Goal: Check status: Check status

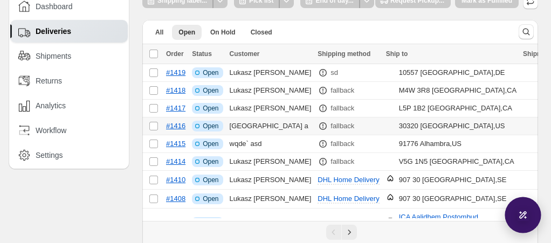
scroll to position [46, 0]
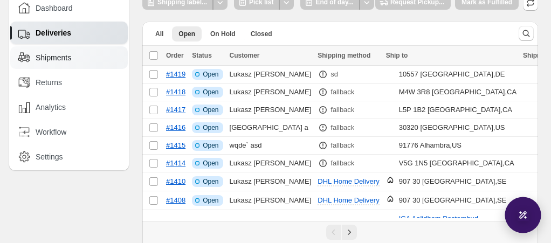
click at [87, 53] on div "Shipments" at bounding box center [69, 58] width 103 height 12
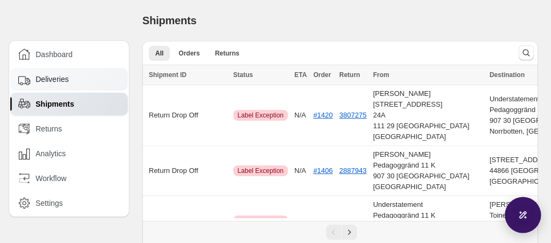
click at [73, 85] on div "Deliveries" at bounding box center [69, 79] width 118 height 23
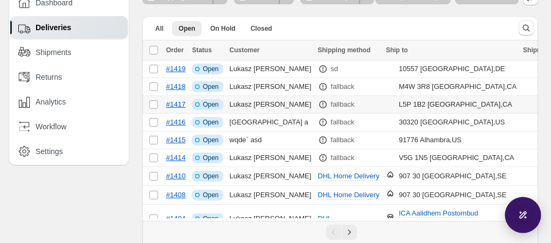
scroll to position [54, 0]
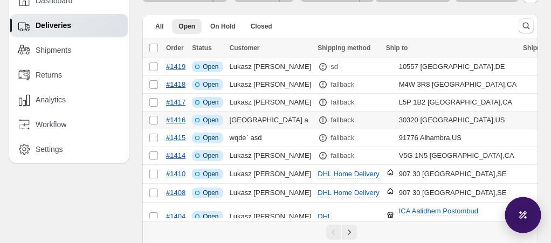
click at [331, 121] on p "fallback" at bounding box center [343, 120] width 24 height 11
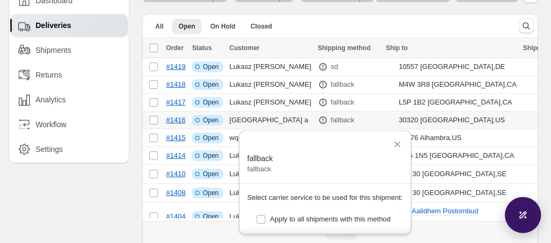
scroll to position [0, 0]
click at [118, 201] on div "Dashboard Deliveries Shipments Returns Analytics Workflow Settings" at bounding box center [64, 115] width 129 height 338
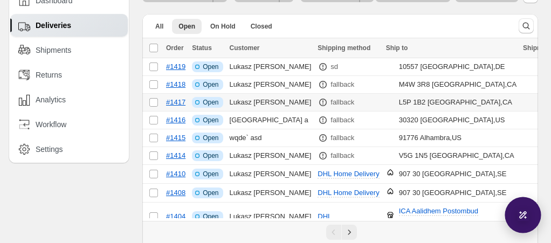
click at [331, 104] on p "fallback" at bounding box center [343, 102] width 24 height 11
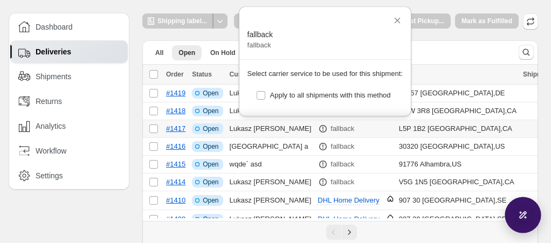
scroll to position [25, 0]
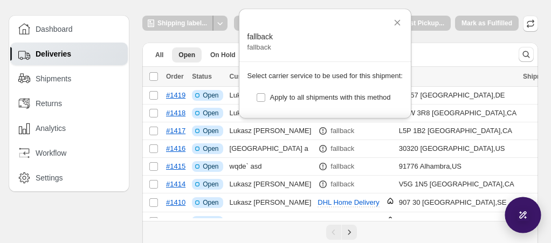
click at [132, 124] on div "**********" at bounding box center [340, 144] width 422 height 338
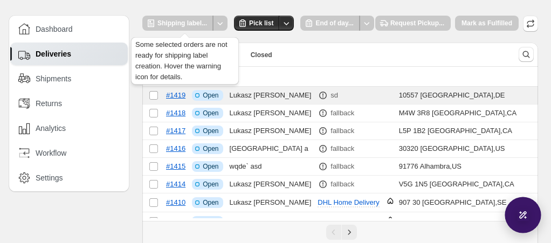
click at [186, 22] on div "Shipping label..." at bounding box center [177, 23] width 71 height 15
click at [219, 23] on div at bounding box center [220, 23] width 15 height 15
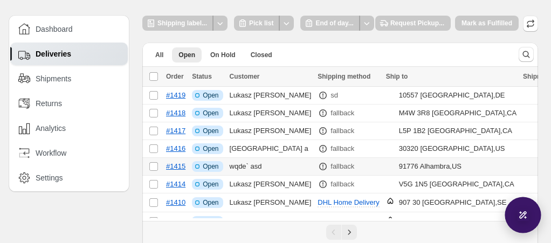
scroll to position [96, 0]
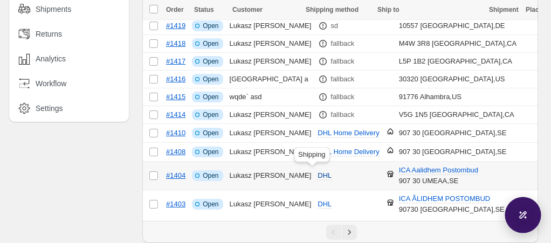
click at [318, 172] on span "DHL" at bounding box center [325, 176] width 14 height 8
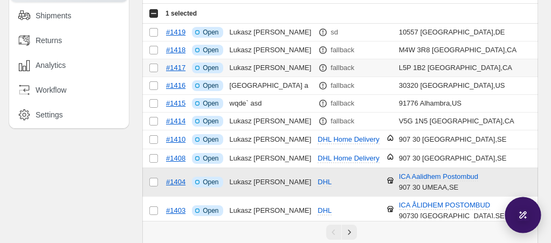
scroll to position [59, 0]
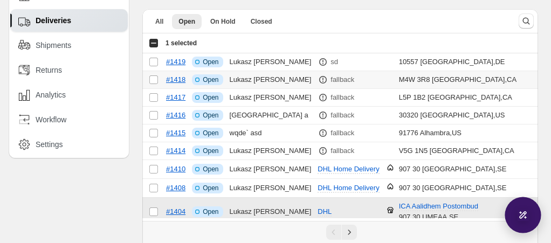
click at [333, 83] on p "fallback" at bounding box center [343, 79] width 24 height 11
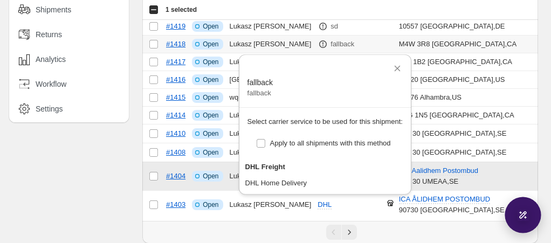
scroll to position [96, 0]
click at [403, 63] on icon "Close" at bounding box center [397, 68] width 11 height 11
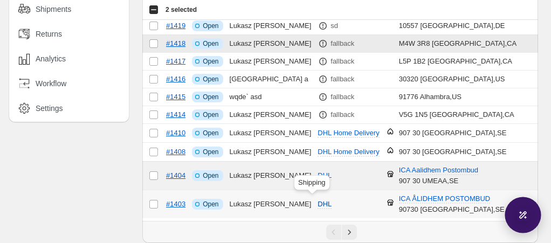
click at [318, 202] on span "DHL" at bounding box center [325, 204] width 14 height 8
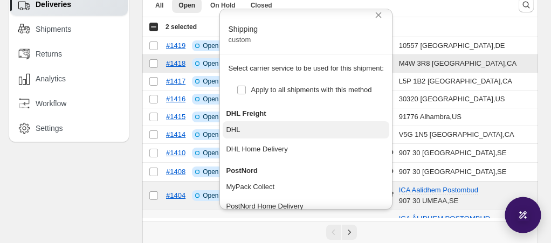
scroll to position [8, 0]
